Goal: Transaction & Acquisition: Purchase product/service

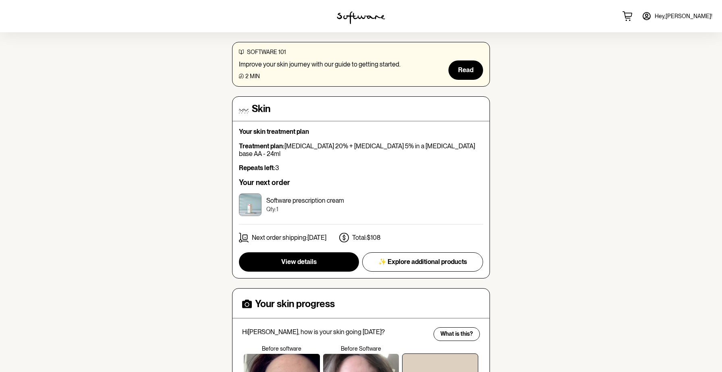
scroll to position [129, 0]
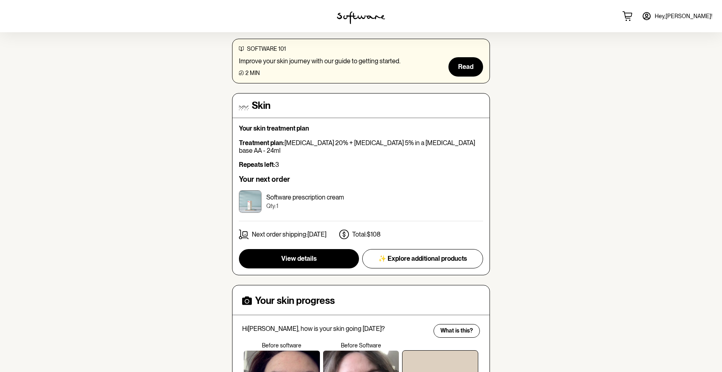
click at [312, 264] on div "Skin Your skin treatment plan Treatment plan: [MEDICAL_DATA] 20% + [MEDICAL_DAT…" at bounding box center [361, 184] width 258 height 182
click at [312, 258] on button "View details" at bounding box center [299, 258] width 120 height 19
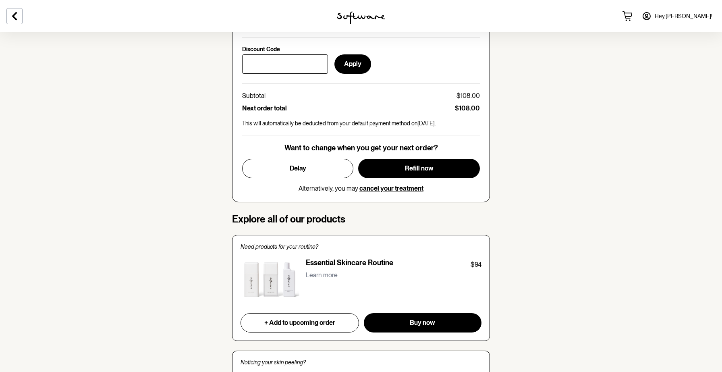
scroll to position [389, 0]
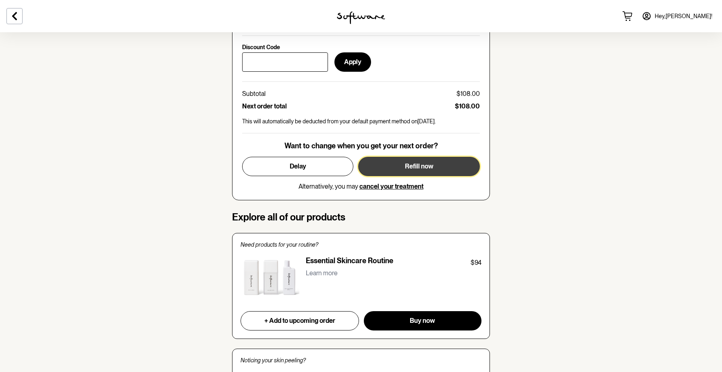
click at [411, 170] on span "Refill now" at bounding box center [419, 166] width 29 height 8
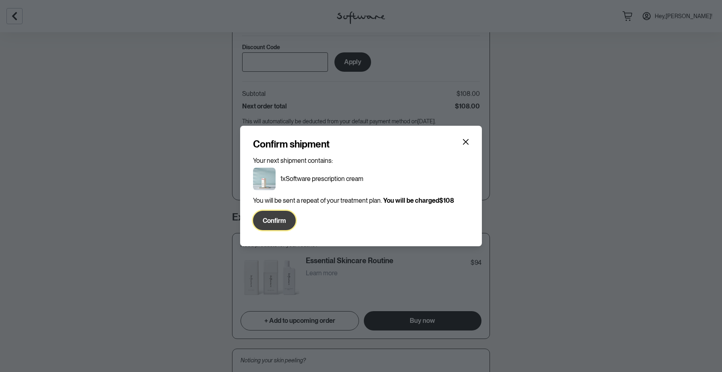
click at [281, 224] on button "Confirm" at bounding box center [274, 220] width 43 height 19
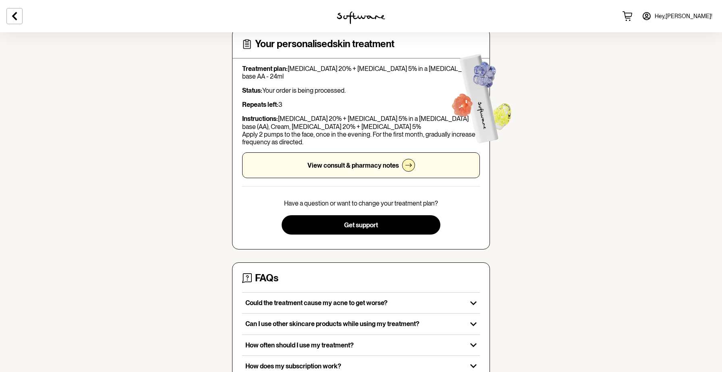
scroll to position [52, 0]
